Goal: Task Accomplishment & Management: Use online tool/utility

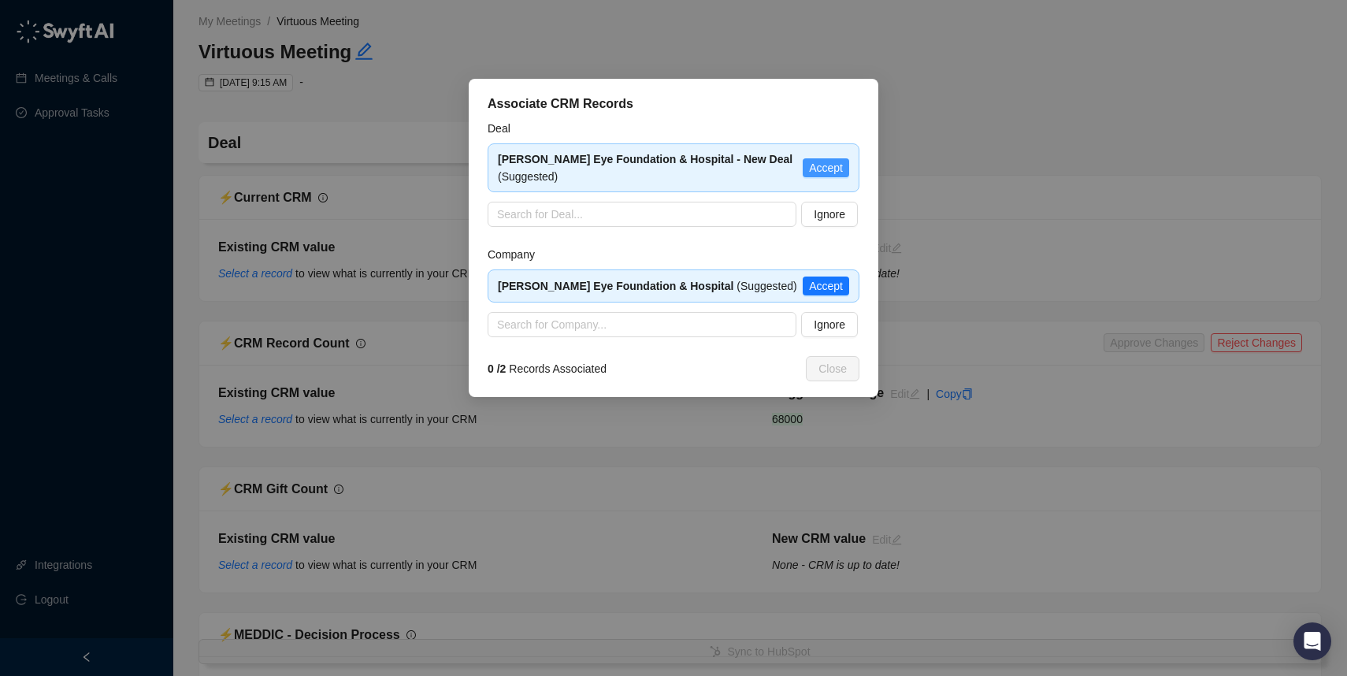
click at [815, 161] on span "Accept" at bounding box center [826, 167] width 34 height 17
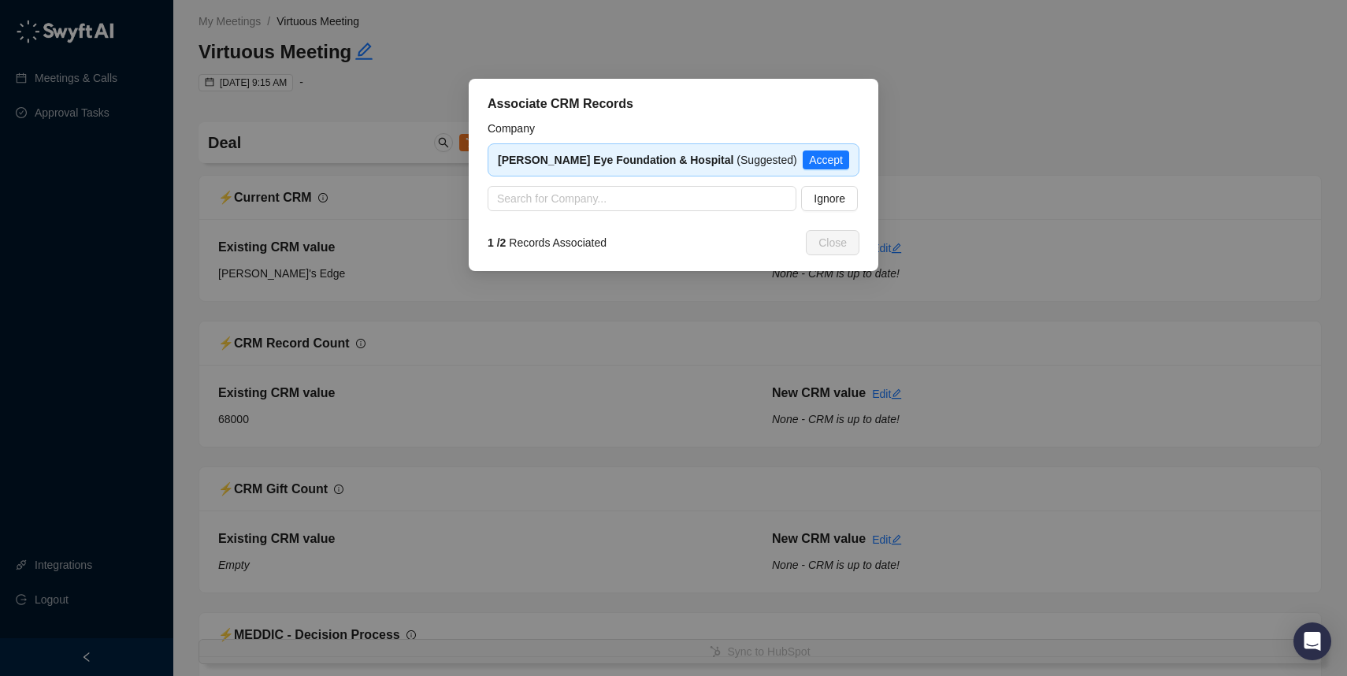
click at [821, 158] on span "Accept" at bounding box center [826, 159] width 34 height 17
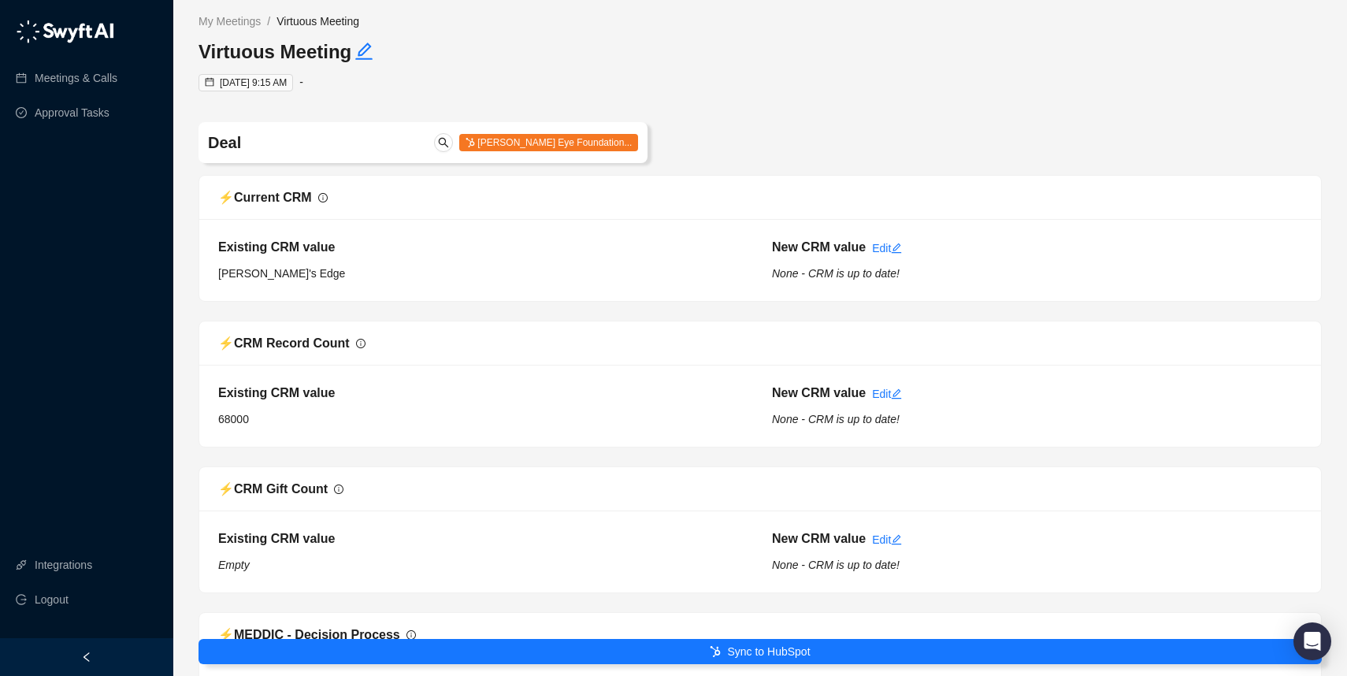
click at [641, 650] on button "Sync to HubSpot" at bounding box center [759, 651] width 1123 height 25
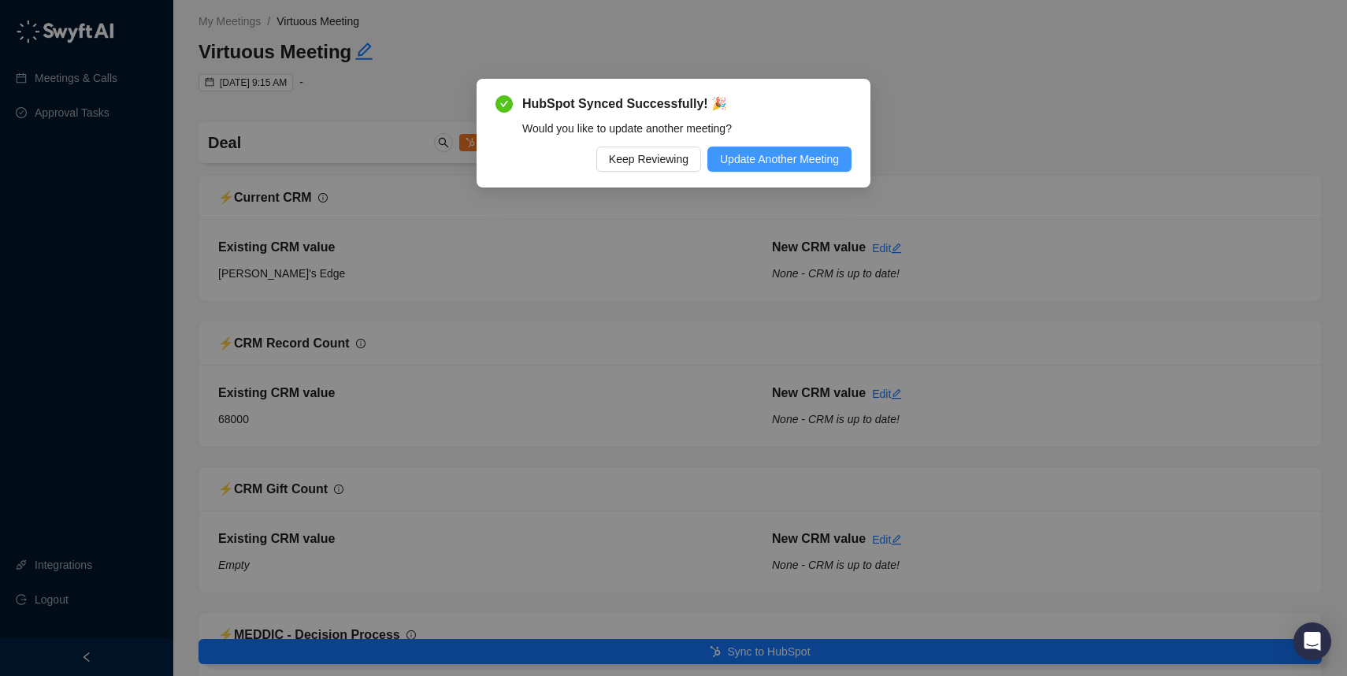
click at [790, 164] on span "Update Another Meeting" at bounding box center [779, 158] width 119 height 17
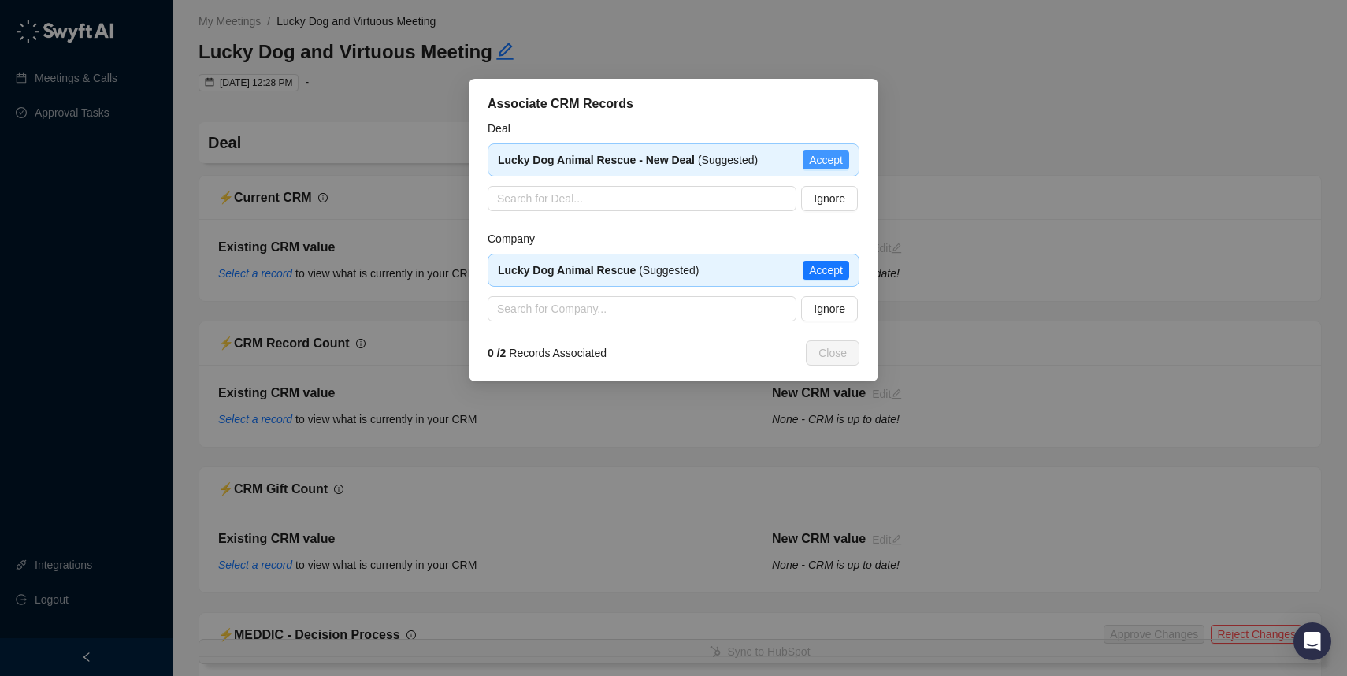
click at [824, 164] on span "Accept" at bounding box center [826, 159] width 34 height 17
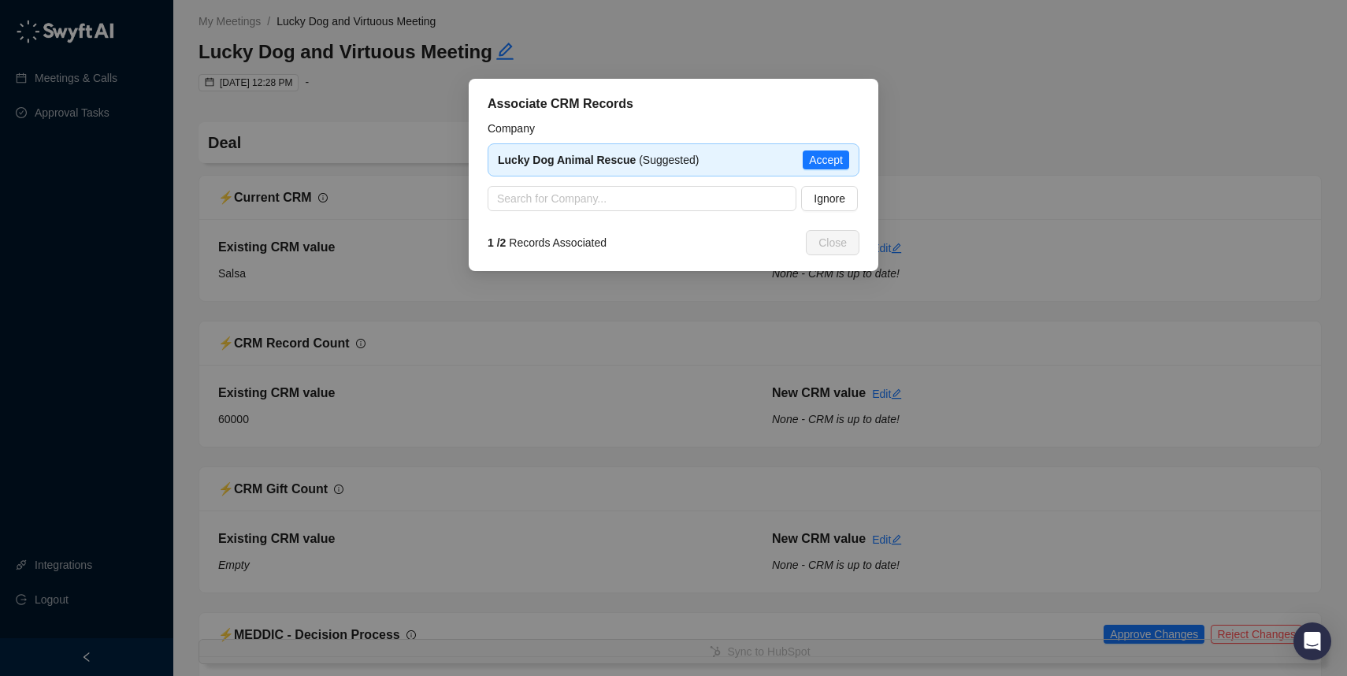
click at [828, 158] on span "Accept" at bounding box center [826, 159] width 34 height 17
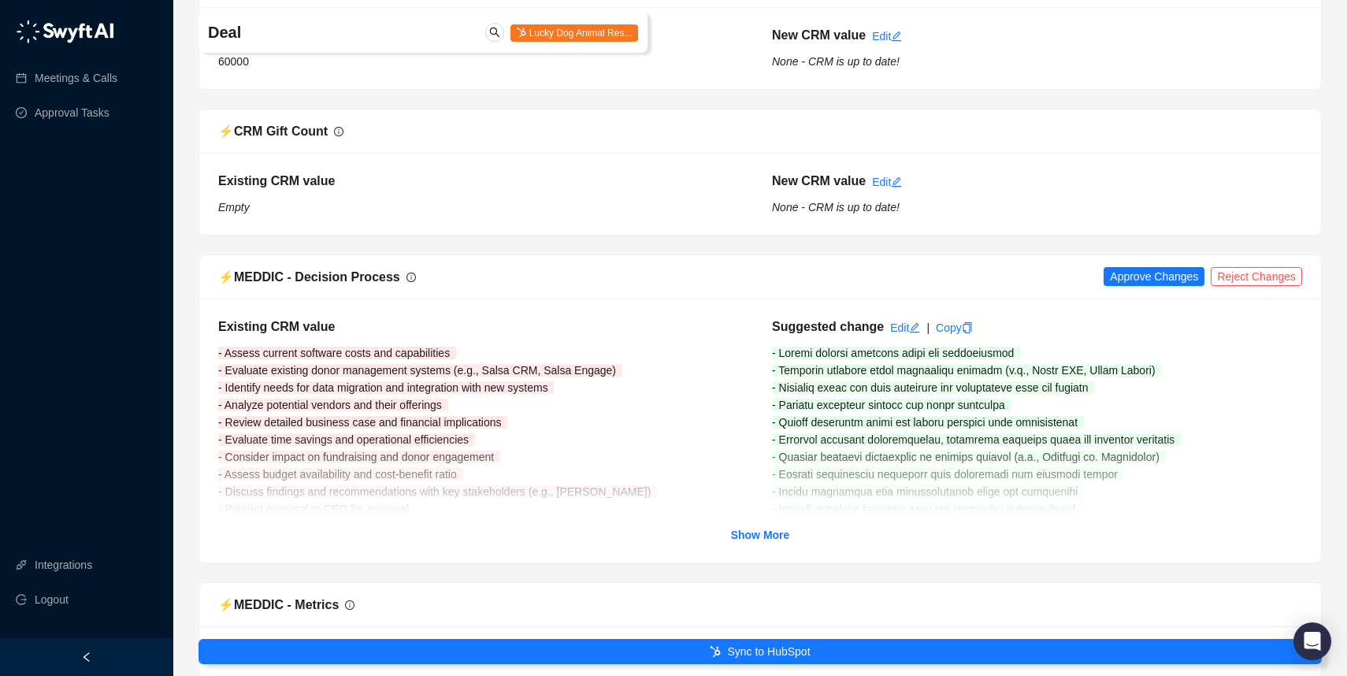
scroll to position [553, 0]
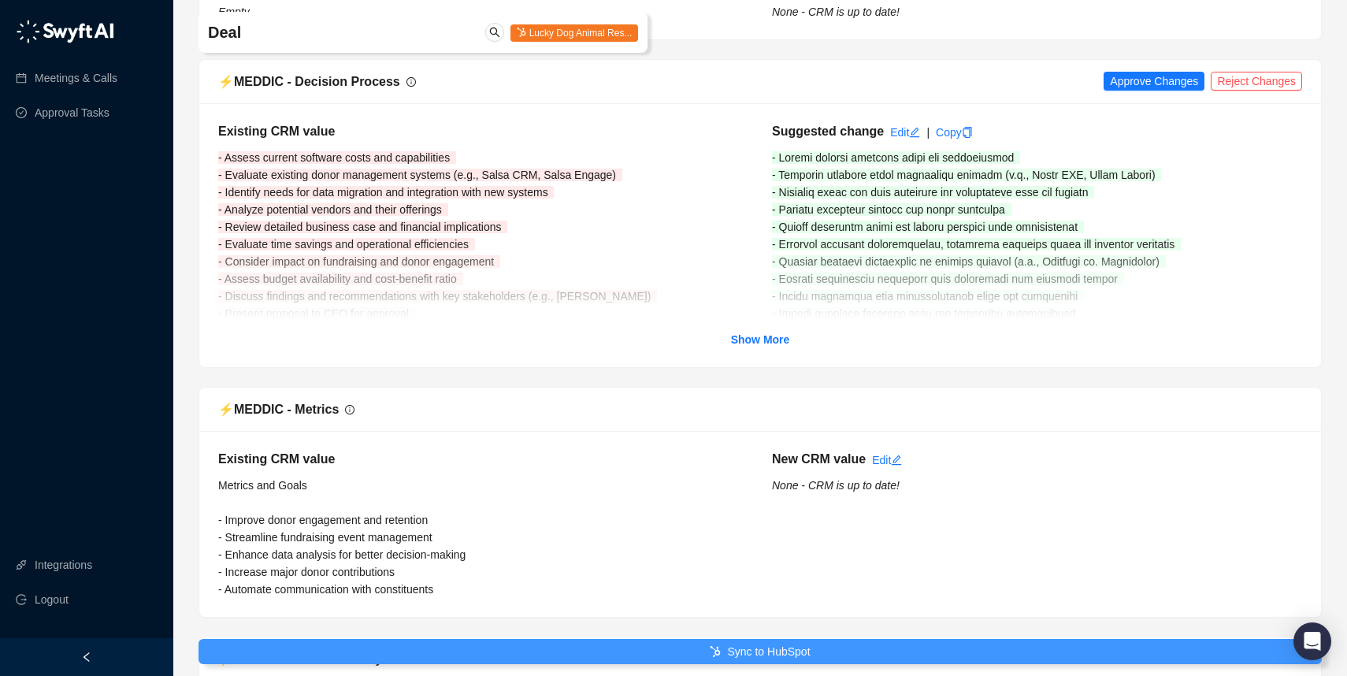
click at [734, 653] on span "Sync to HubSpot" at bounding box center [768, 651] width 83 height 17
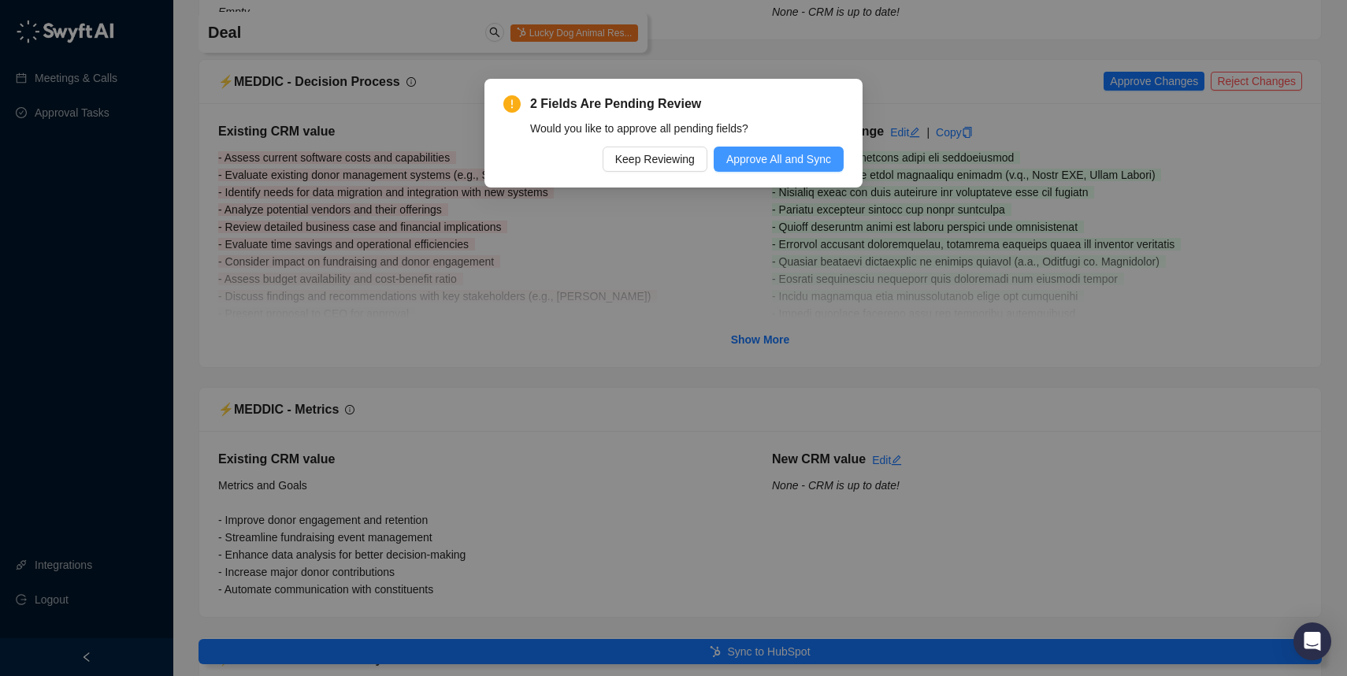
click at [767, 163] on span "Approve All and Sync" at bounding box center [778, 158] width 105 height 17
